Goal: Communication & Community: Answer question/provide support

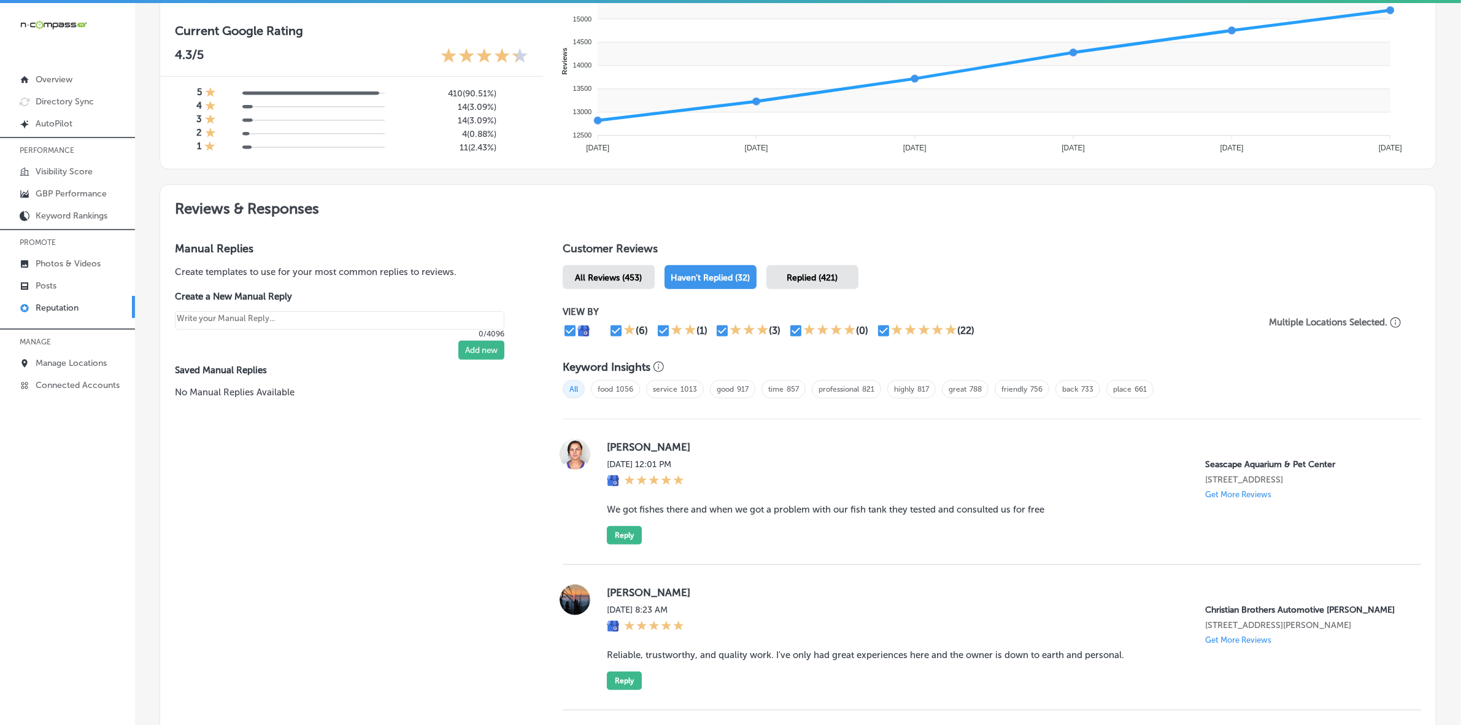
click at [615, 450] on label "[PERSON_NAME]" at bounding box center [1004, 447] width 795 height 12
copy label "[PERSON_NAME]"
click at [666, 515] on blockquote "We got fishes there and when we got a problem with our fish tank they tested an…" at bounding box center [1004, 509] width 795 height 11
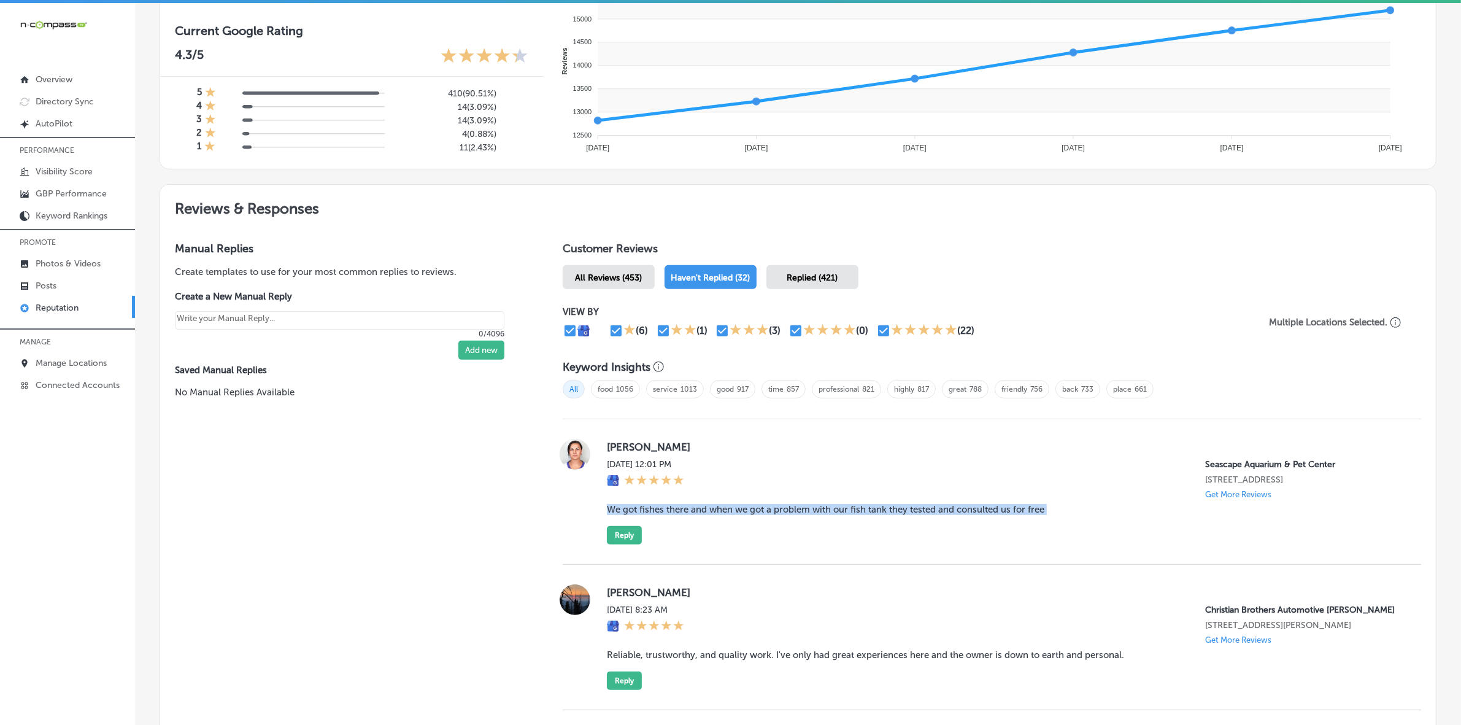
click at [666, 515] on blockquote "We got fishes there and when we got a problem with our fish tank they tested an…" at bounding box center [1004, 509] width 795 height 11
copy blockquote "We got fishes there and when we got a problem with our fish tank they tested an…"
click at [620, 540] on button "Reply" at bounding box center [624, 535] width 35 height 18
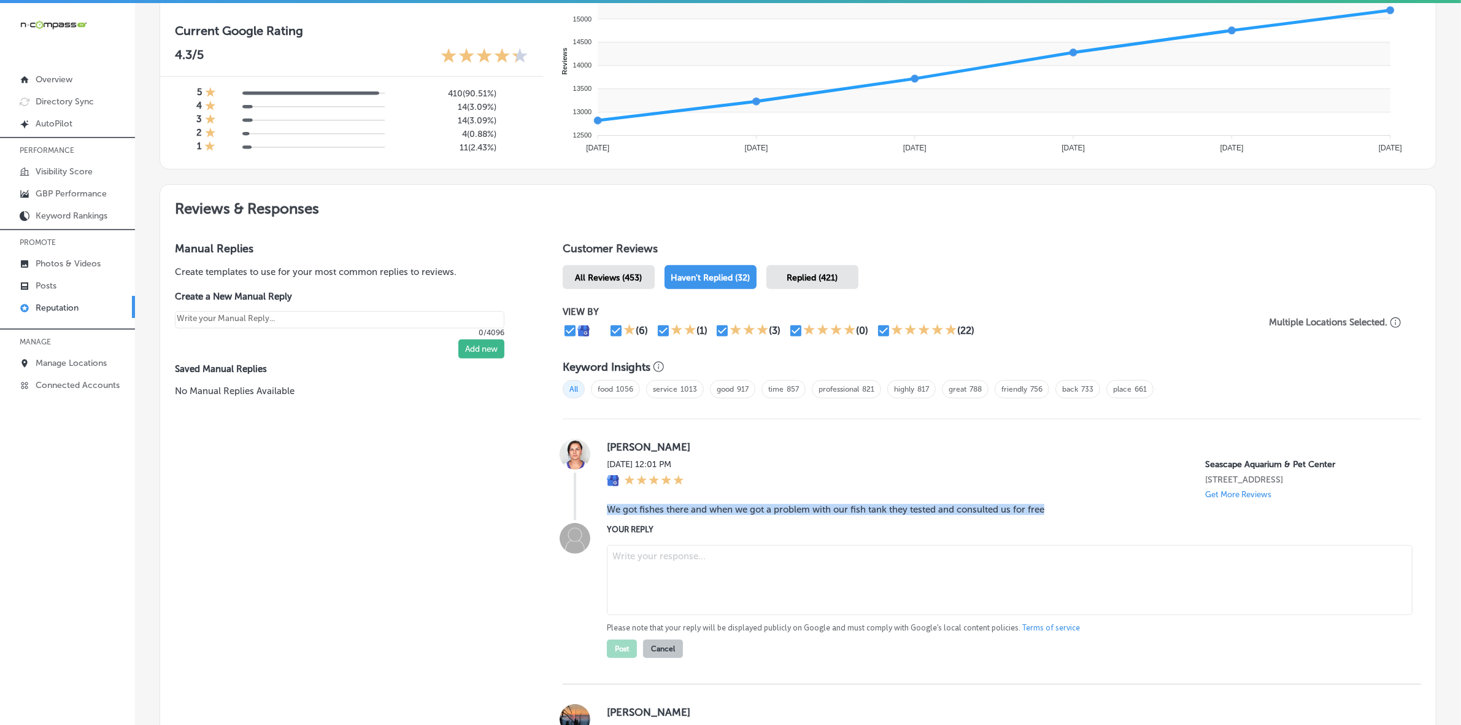
click at [681, 563] on textarea at bounding box center [1010, 580] width 806 height 70
paste textarea "Thank you for the great review, [PERSON_NAME]! We’re so glad to hear that Seasc…"
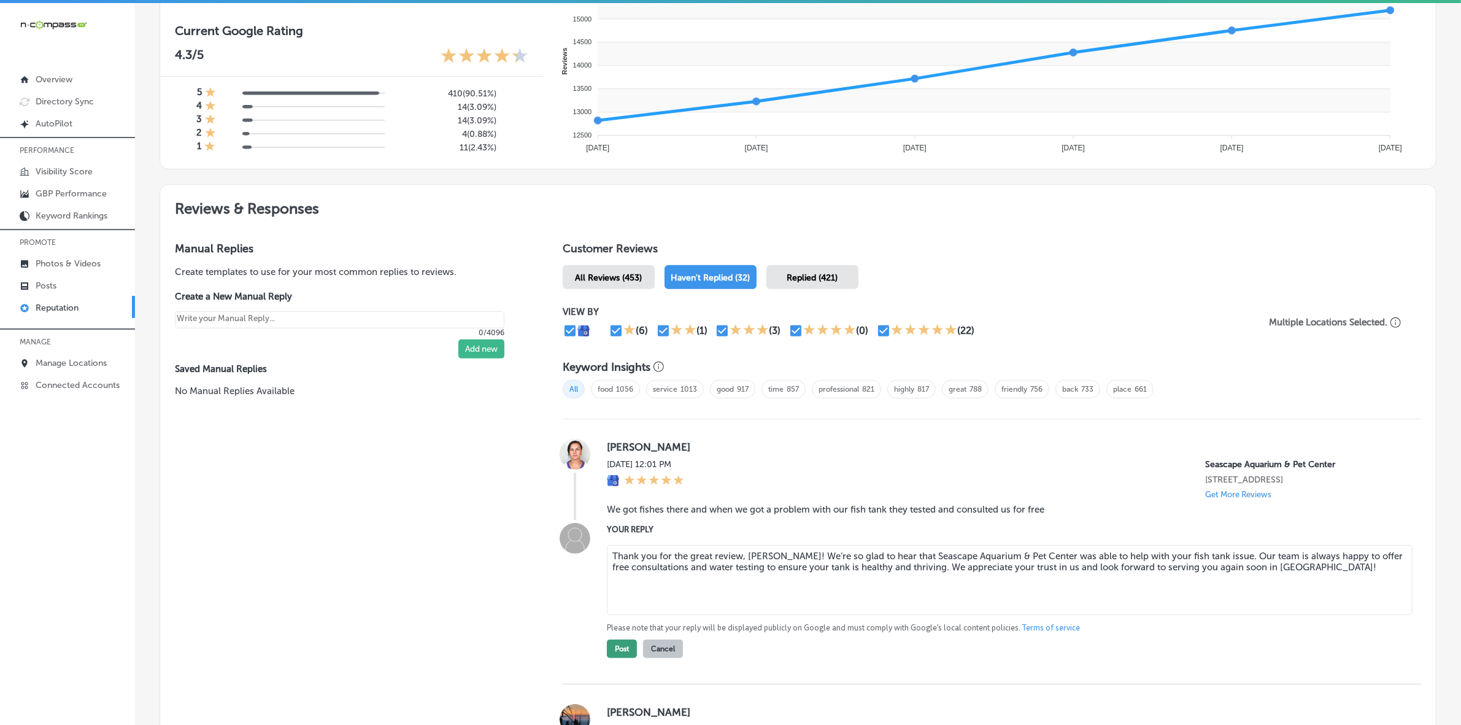
type textarea "Thank you for the great review, [PERSON_NAME]! We’re so glad to hear that Seasc…"
click at [615, 657] on button "Post" at bounding box center [622, 648] width 30 height 18
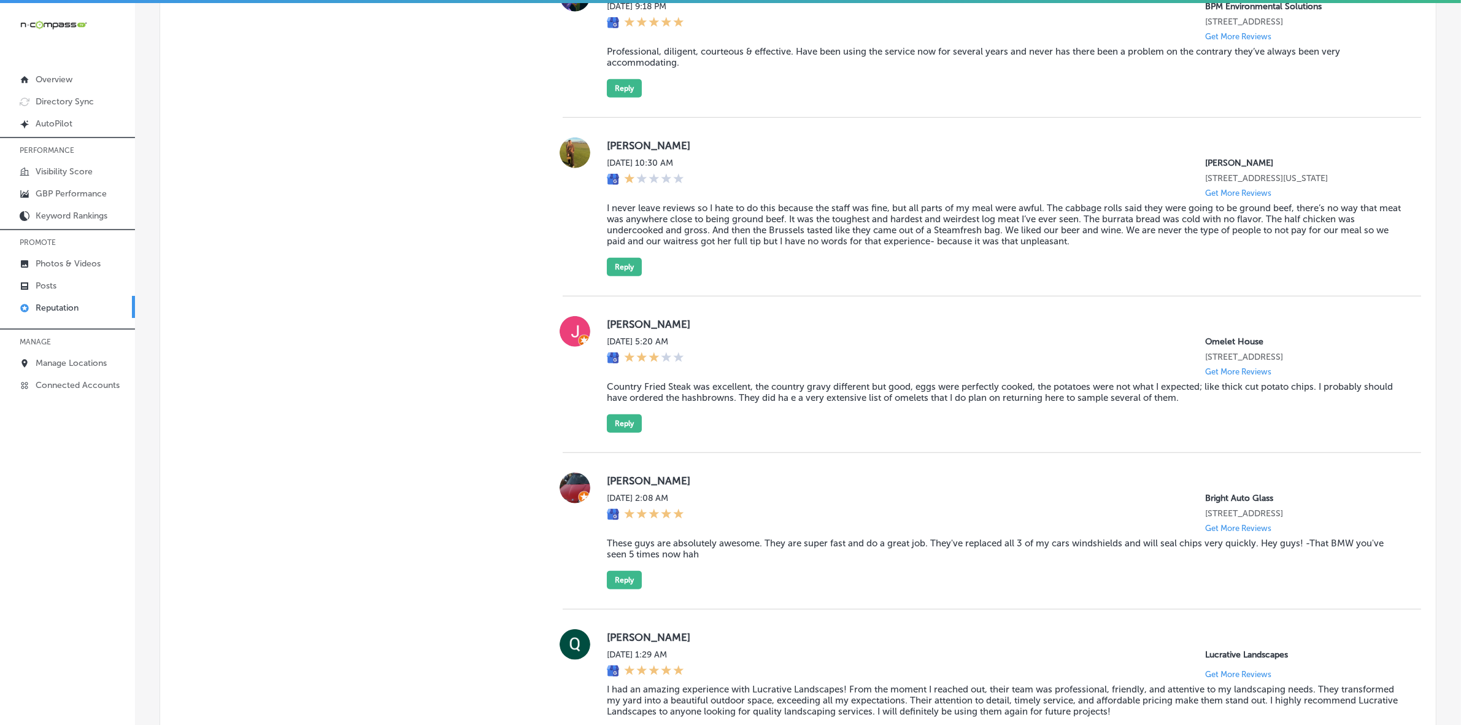
scroll to position [1575, 0]
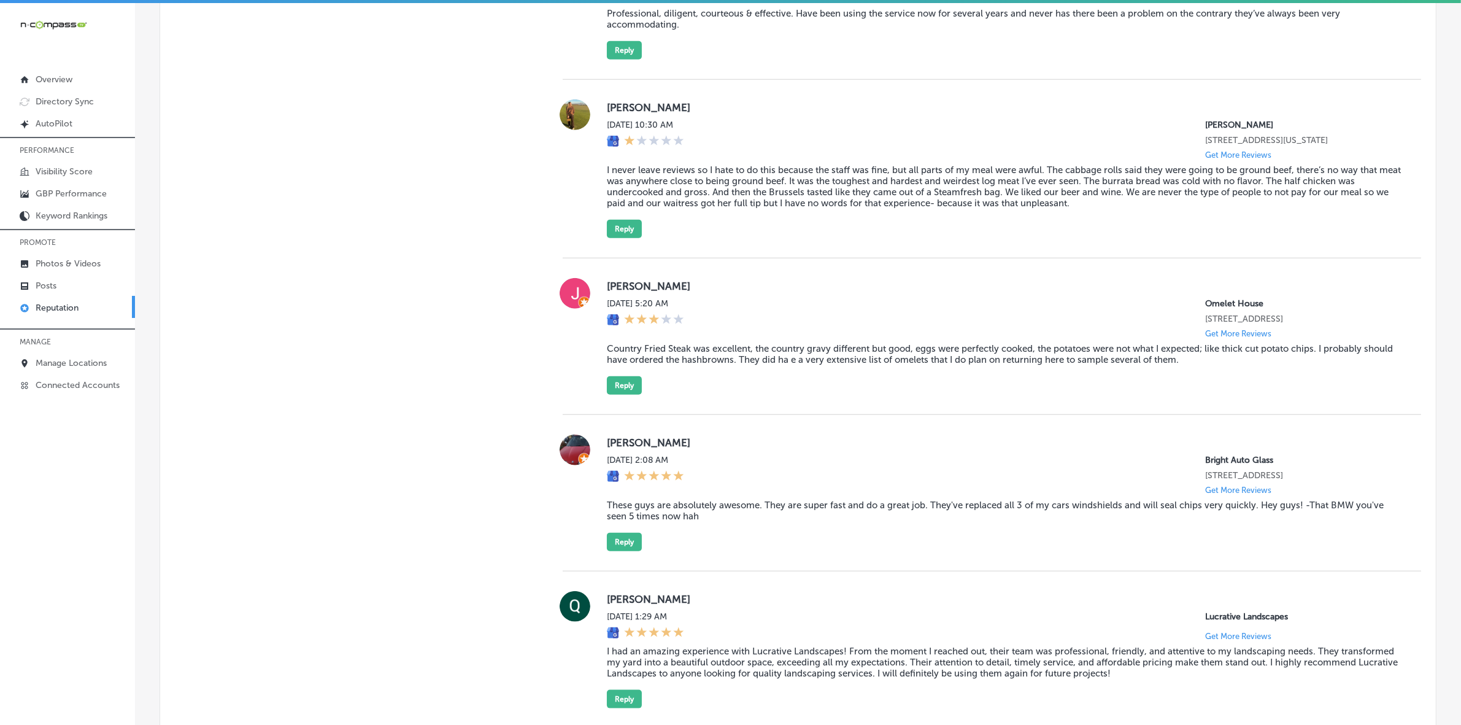
type textarea "x"
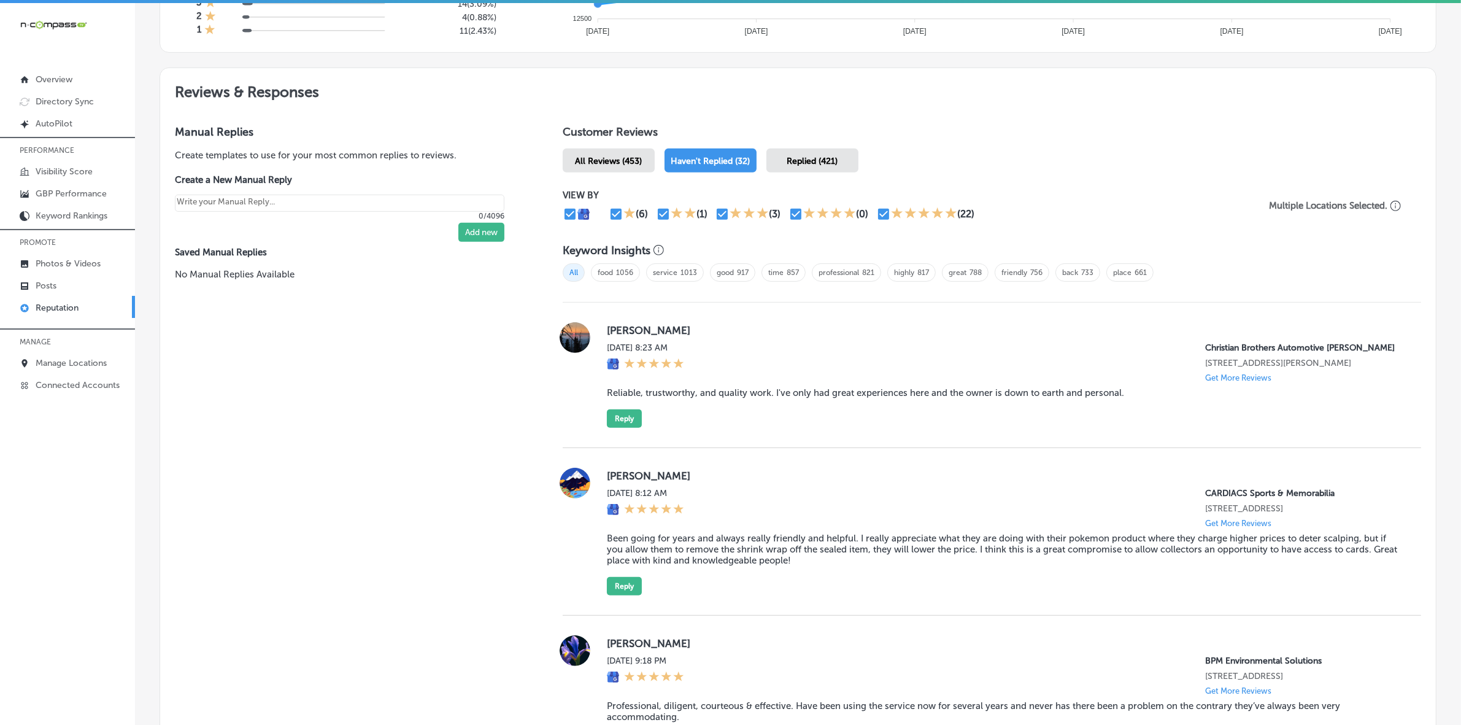
scroll to position [655, 0]
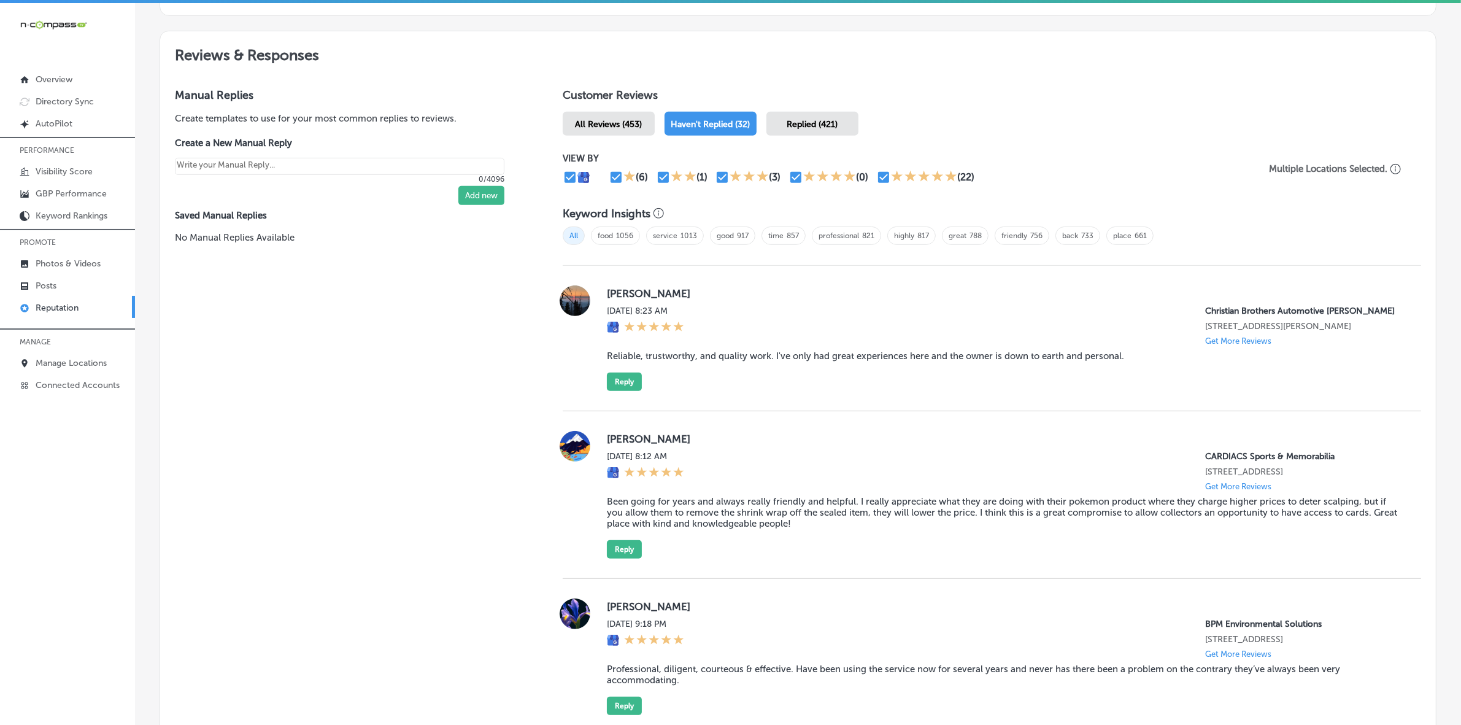
click at [620, 298] on label "[PERSON_NAME]" at bounding box center [1004, 293] width 795 height 12
copy label "[PERSON_NAME]"
click at [666, 361] on blockquote "Reliable, trustworthy, and quality work. I've only had great experiences here a…" at bounding box center [1004, 355] width 795 height 11
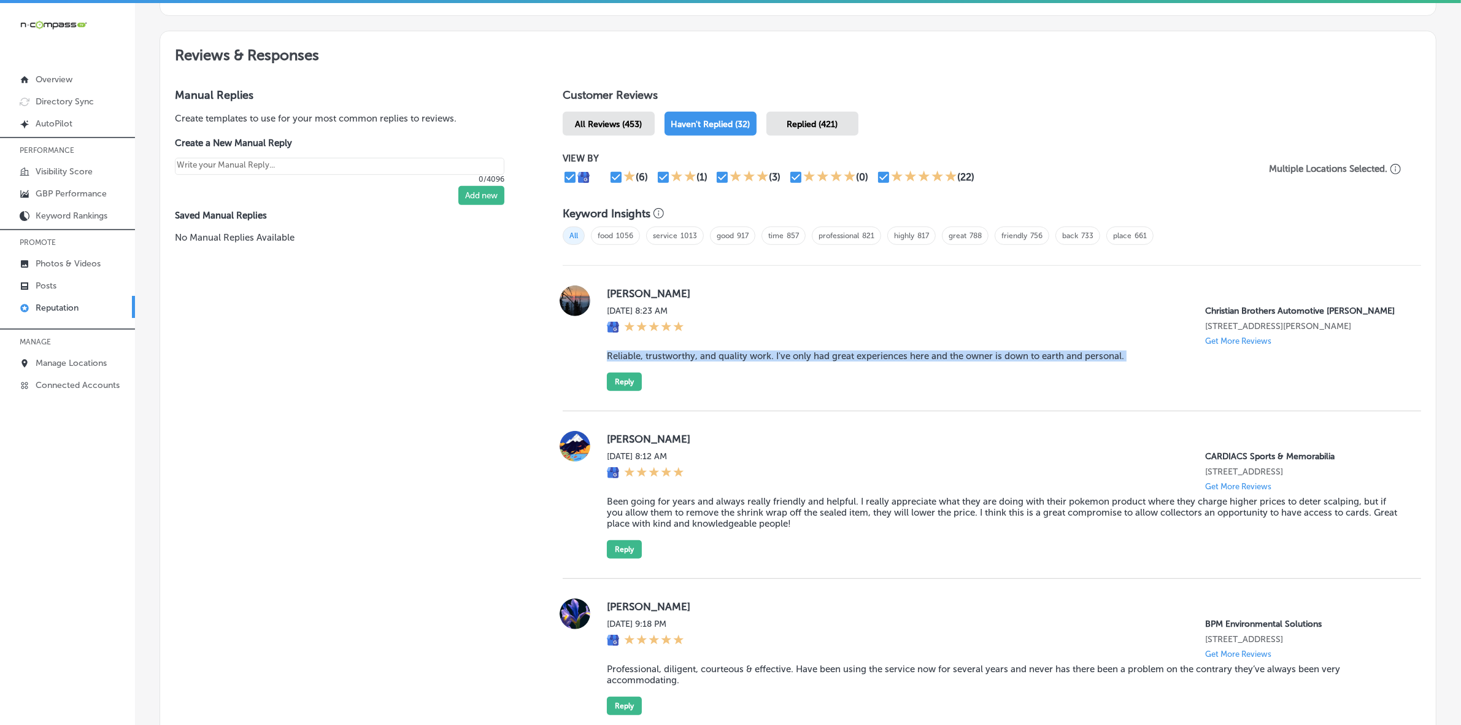
click at [666, 361] on blockquote "Reliable, trustworthy, and quality work. I've only had great experiences here a…" at bounding box center [1004, 355] width 795 height 11
copy blockquote "Reliable, trustworthy, and quality work. I've only had great experiences here a…"
click at [614, 410] on div "[PERSON_NAME] [DATE] 8:23 AM Christian Brothers Automotive [PERSON_NAME] [STREE…" at bounding box center [992, 338] width 858 height 145
click at [631, 385] on div "[PERSON_NAME] [DATE] 8:23 AM Christian Brothers Automotive [PERSON_NAME] [STREE…" at bounding box center [1004, 338] width 795 height 106
click at [631, 391] on button "Reply" at bounding box center [624, 381] width 35 height 18
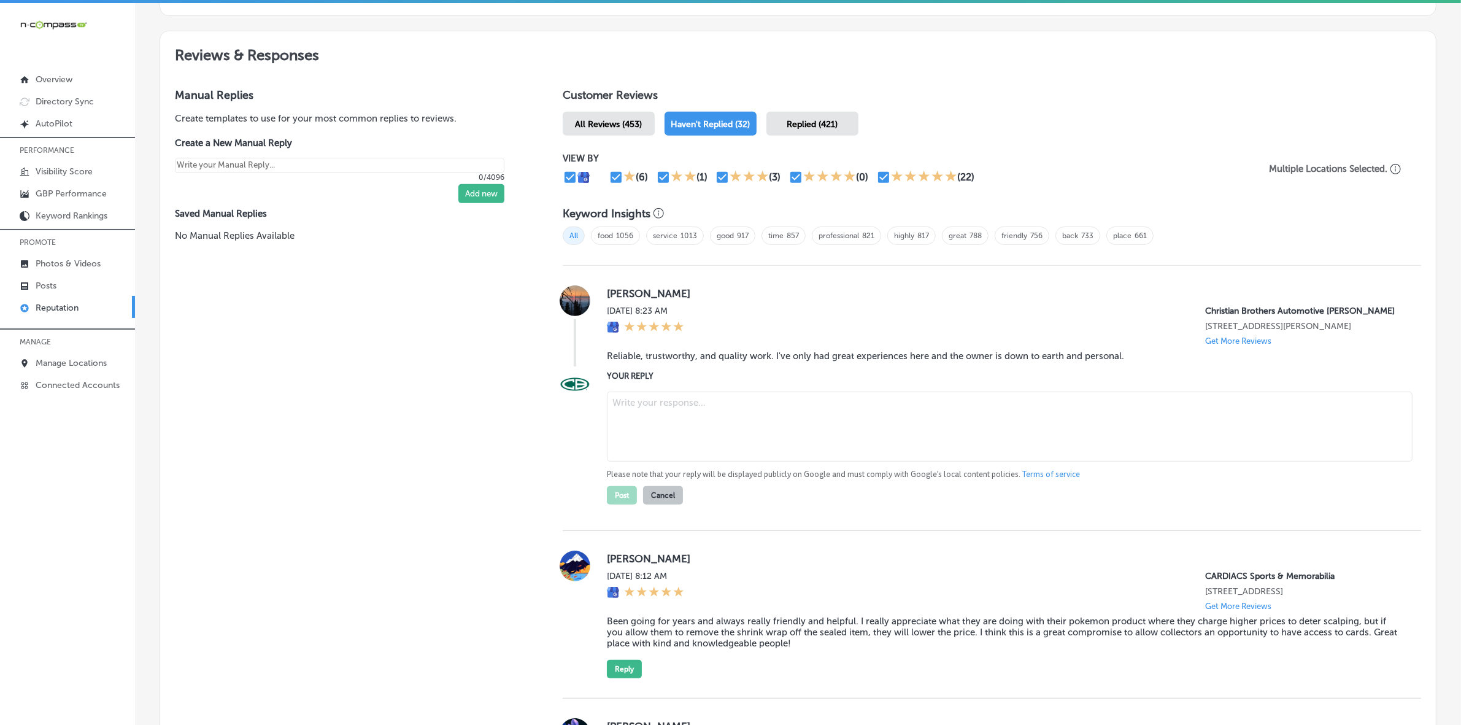
click at [712, 430] on textarea at bounding box center [1010, 426] width 806 height 70
paste textarea "Thank you for the kind words, [PERSON_NAME]! We're thrilled to hear you've had …"
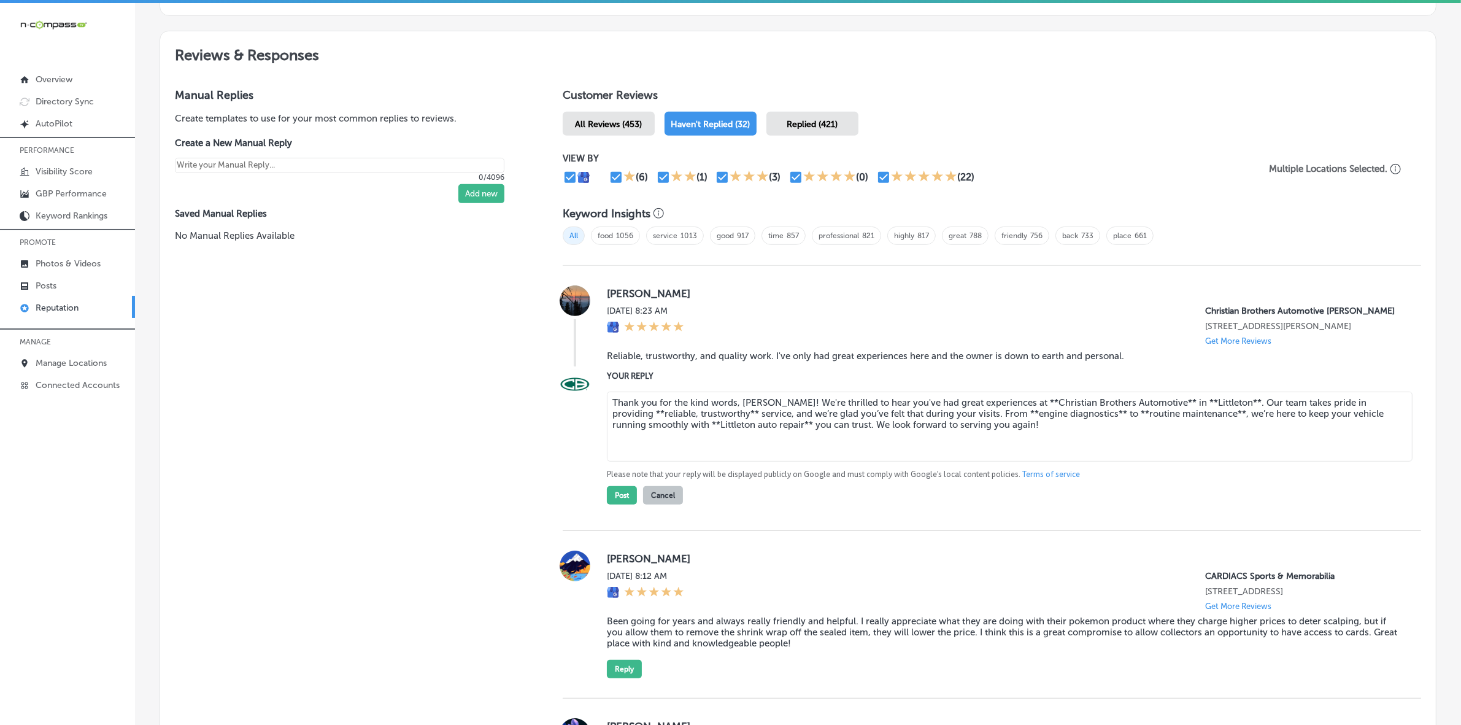
click at [680, 434] on textarea "Thank you for the kind words, [PERSON_NAME]! We're thrilled to hear you've had …" at bounding box center [1010, 426] width 806 height 70
click at [764, 439] on textarea "Thank you for the kind words, [PERSON_NAME]! We're thrilled to hear you've had …" at bounding box center [1010, 426] width 806 height 70
click at [617, 429] on textarea "Thank you for the kind words, [PERSON_NAME]! We're thrilled to hear you've had …" at bounding box center [1010, 426] width 806 height 70
click at [703, 428] on textarea "Thank you for the kind words, [PERSON_NAME]! We're thrilled to hear you've had …" at bounding box center [1010, 426] width 806 height 70
click at [970, 425] on textarea "Thank you for the kind words, [PERSON_NAME]! We're thrilled to hear you've had …" at bounding box center [1010, 426] width 806 height 70
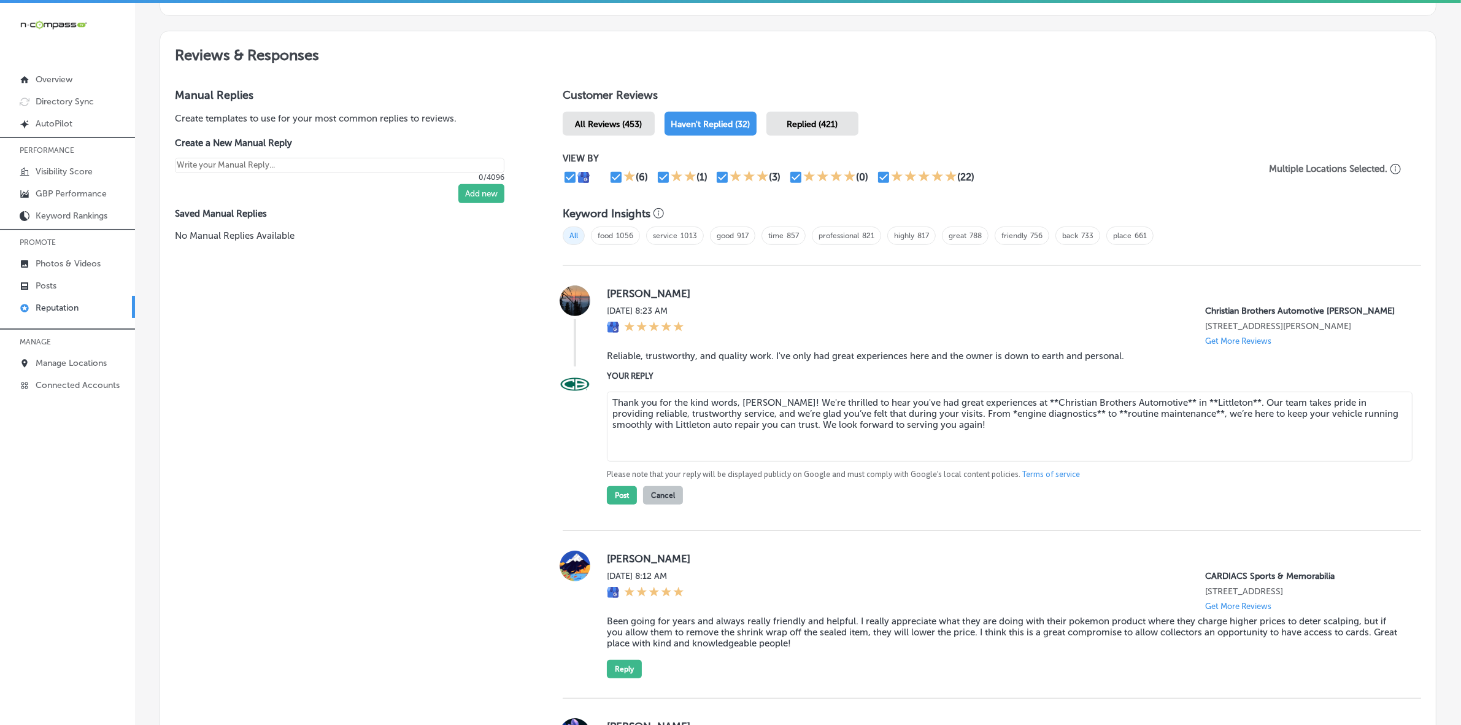
click at [970, 429] on textarea "Thank you for the kind words, [PERSON_NAME]! We're thrilled to hear you've had …" at bounding box center [1010, 426] width 806 height 70
click at [1050, 426] on textarea "Thank you for the kind words, [PERSON_NAME]! We're thrilled to hear you've had …" at bounding box center [1010, 426] width 806 height 70
click at [1066, 426] on textarea "Thank you for the kind words, [PERSON_NAME]! We're thrilled to hear you've had …" at bounding box center [1010, 426] width 806 height 70
click at [1155, 430] on textarea "Thank you for the kind words, [PERSON_NAME]! We're thrilled to hear you've had …" at bounding box center [1010, 426] width 806 height 70
click at [1150, 414] on textarea "Thank you for the kind words, [PERSON_NAME]! We're thrilled to hear you've had …" at bounding box center [1010, 426] width 806 height 70
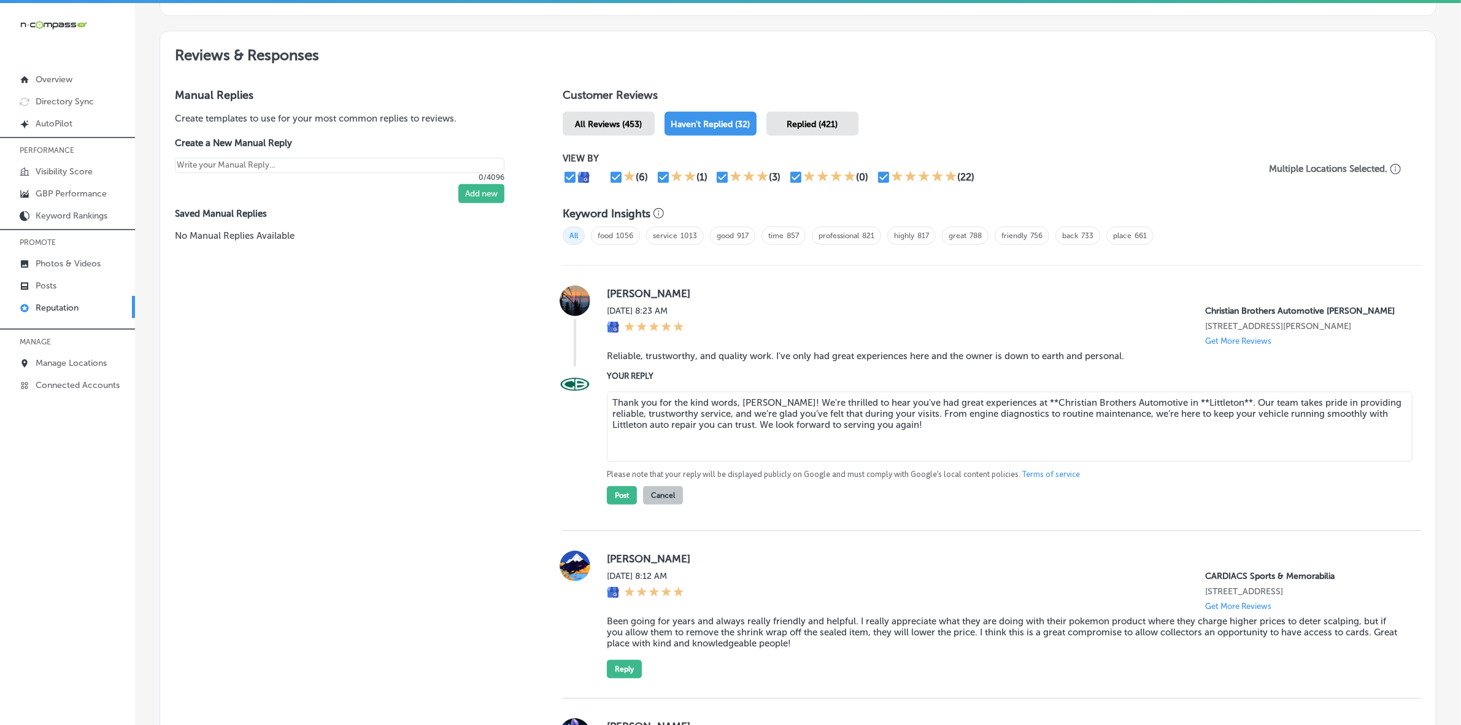
click at [1163, 416] on textarea "Thank you for the kind words, [PERSON_NAME]! We're thrilled to hear you've had …" at bounding box center [1010, 426] width 806 height 70
click at [1200, 418] on textarea "Thank you for the kind words, [PERSON_NAME]! We're thrilled to hear you've had …" at bounding box center [1010, 426] width 806 height 70
click at [1011, 415] on textarea "Thank you for the kind words, [PERSON_NAME]! We're thrilled to hear you've had …" at bounding box center [1010, 426] width 806 height 70
type textarea "Thank you for the kind words, [PERSON_NAME]! We're thrilled to hear you've had …"
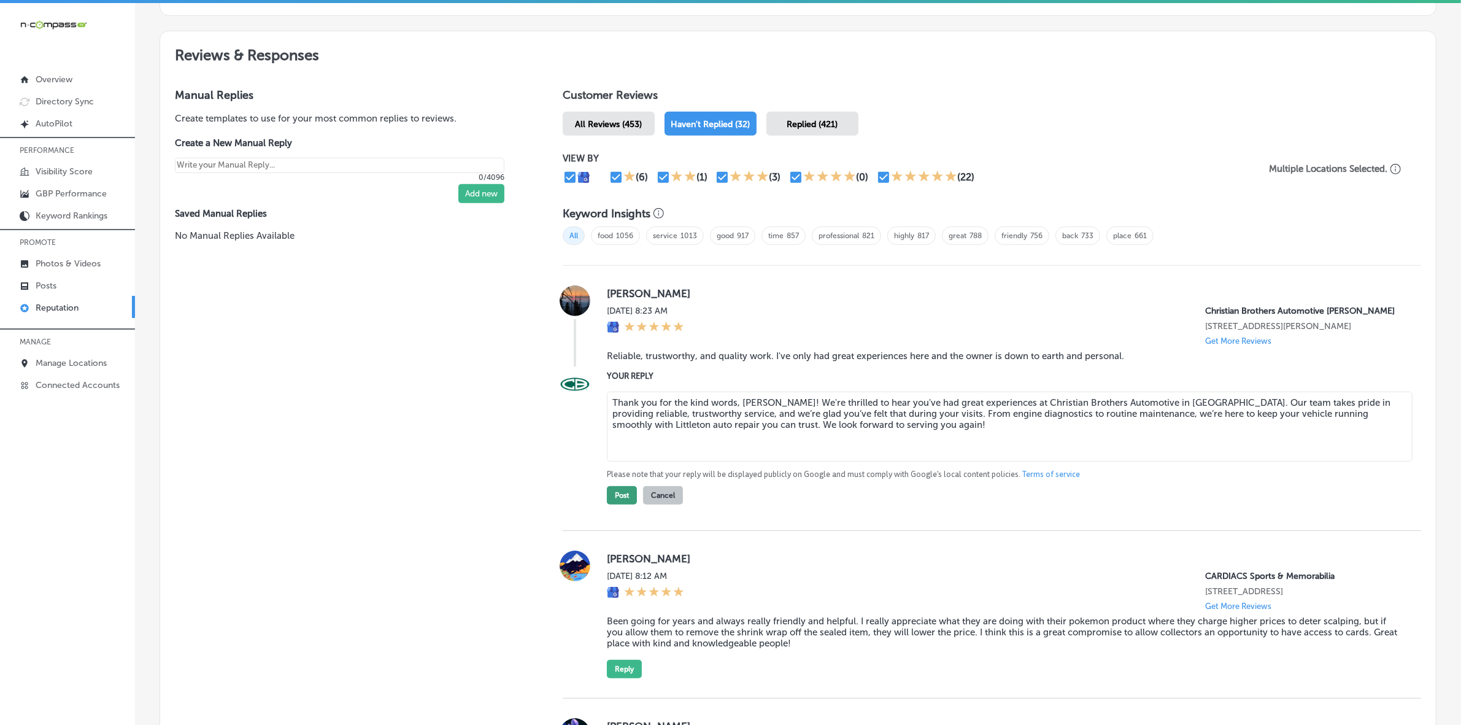
click at [617, 504] on button "Post" at bounding box center [622, 495] width 30 height 18
type textarea "x"
